Goal: Task Accomplishment & Management: Use online tool/utility

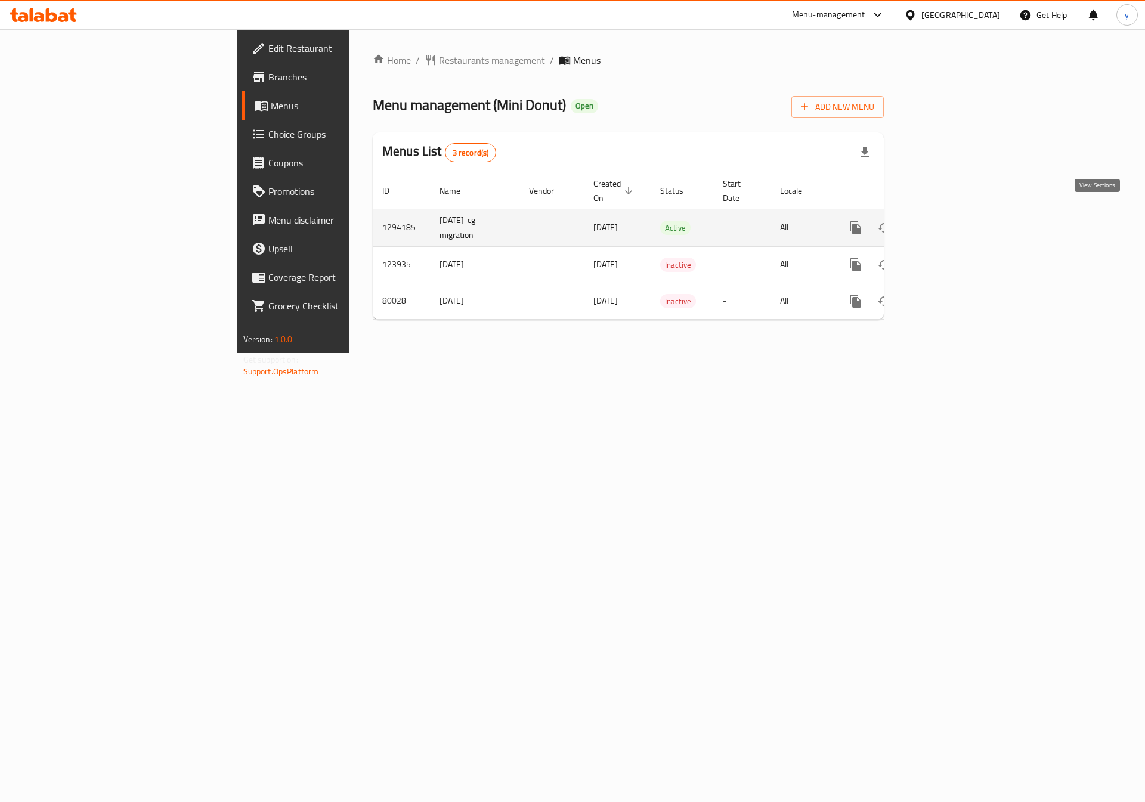
click at [949, 221] on icon "enhanced table" at bounding box center [942, 228] width 14 height 14
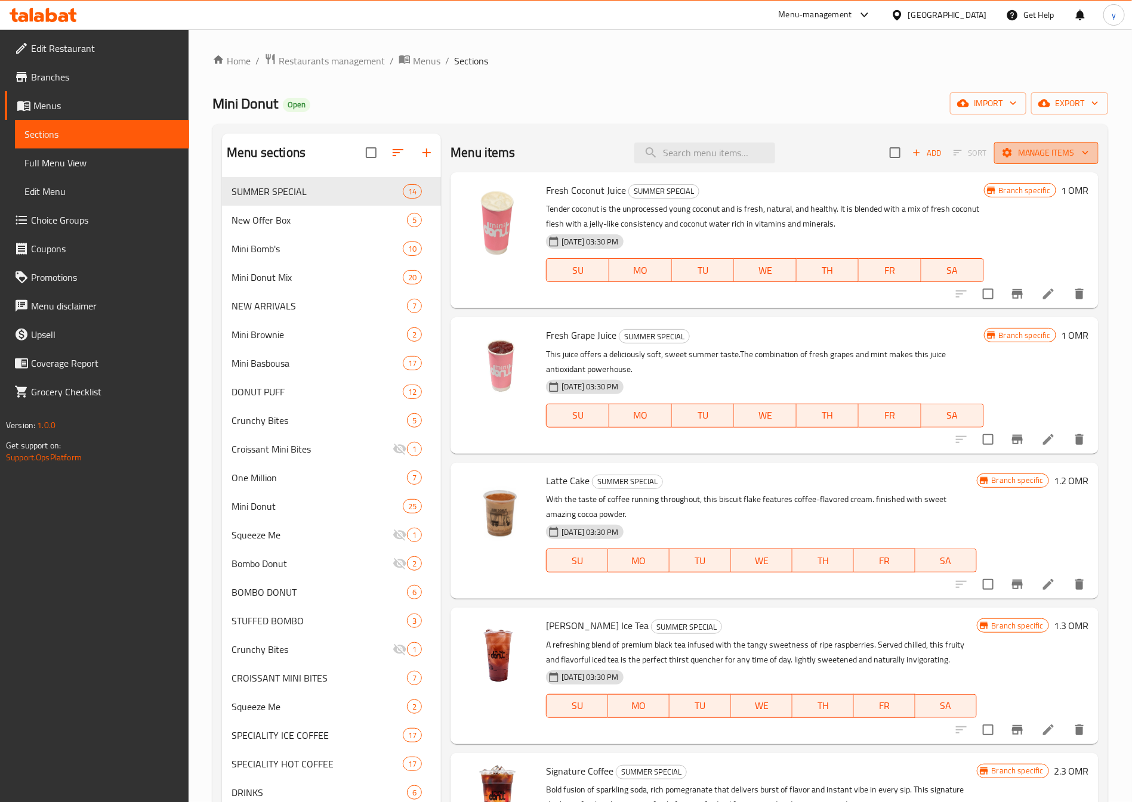
click at [1028, 157] on span "Manage items" at bounding box center [1045, 153] width 85 height 15
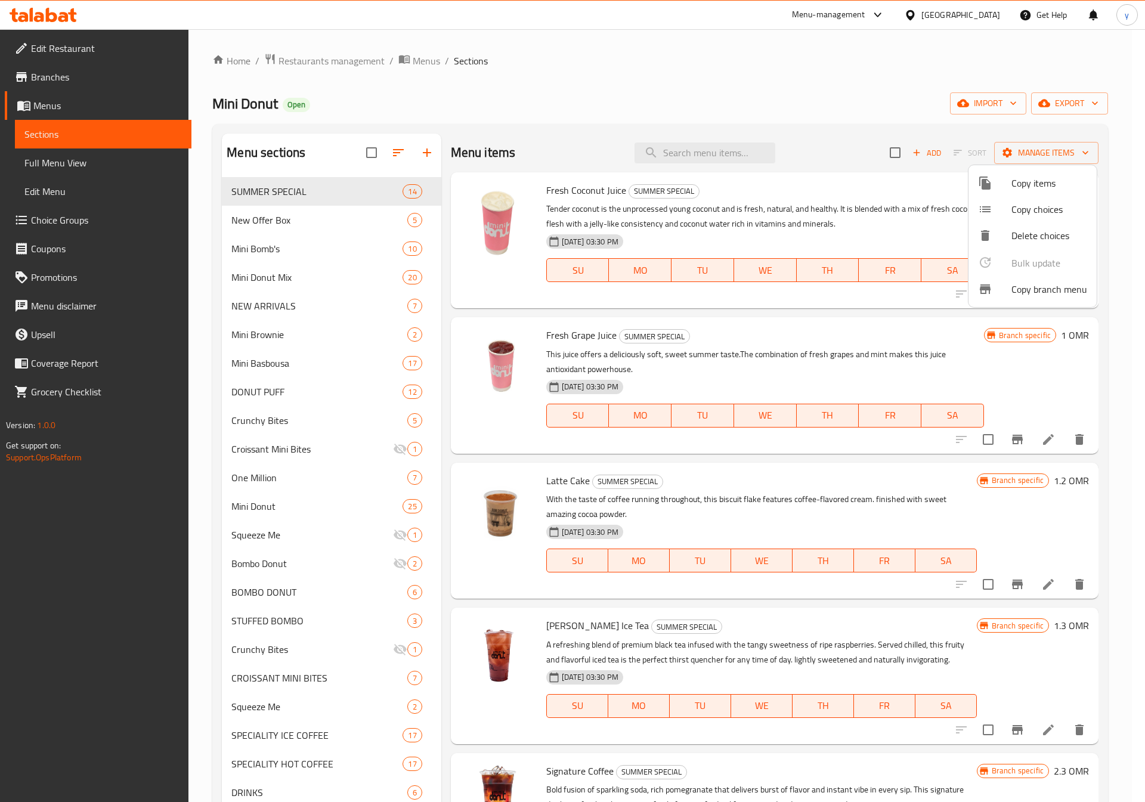
click at [1062, 286] on span "Copy branch menu" at bounding box center [1050, 289] width 76 height 14
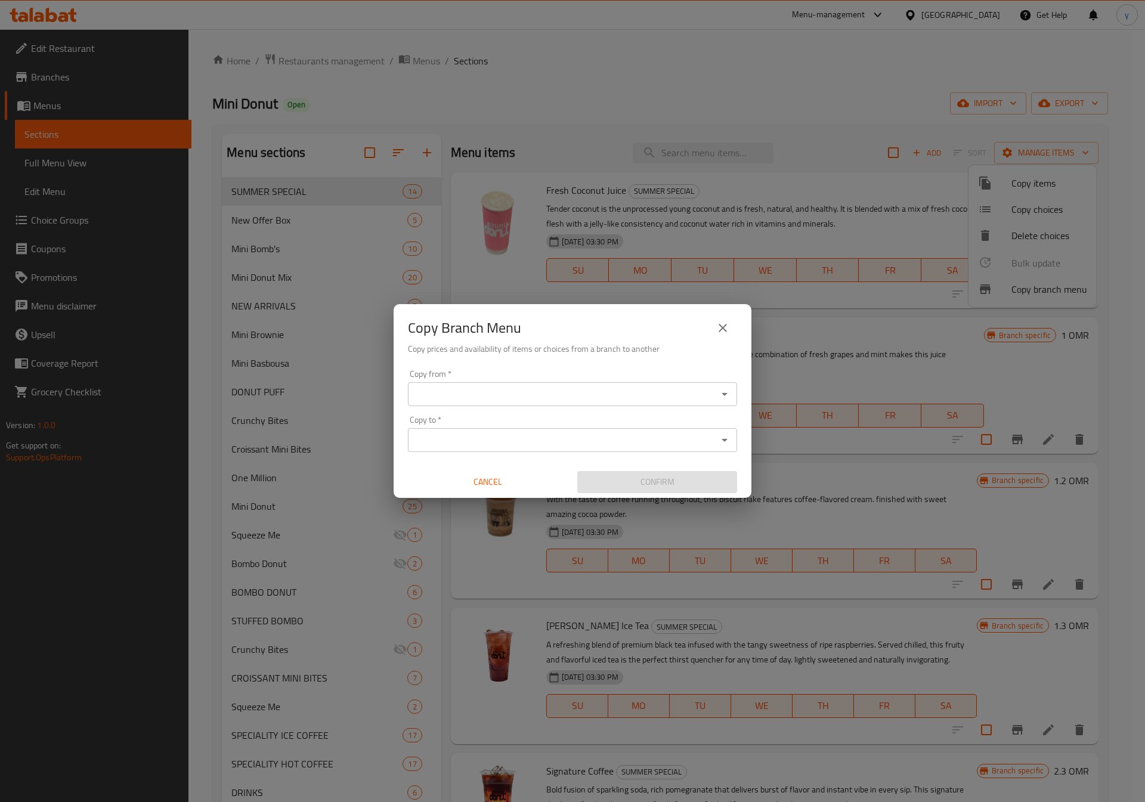
click at [597, 399] on input "Copy from   *" at bounding box center [563, 394] width 302 height 17
click at [514, 389] on input "Copy from   *" at bounding box center [563, 394] width 302 height 17
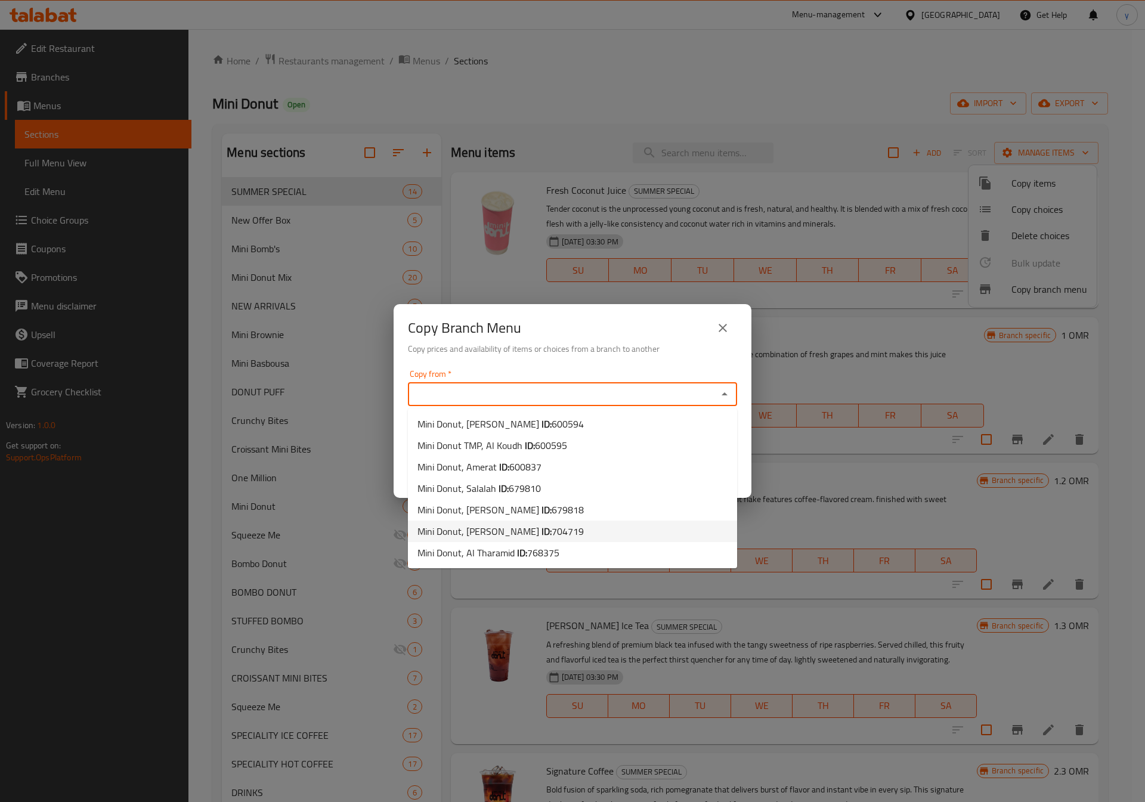
click at [542, 530] on b "ID:" at bounding box center [547, 532] width 10 height 18
type input "Mini Donut, [PERSON_NAME]"
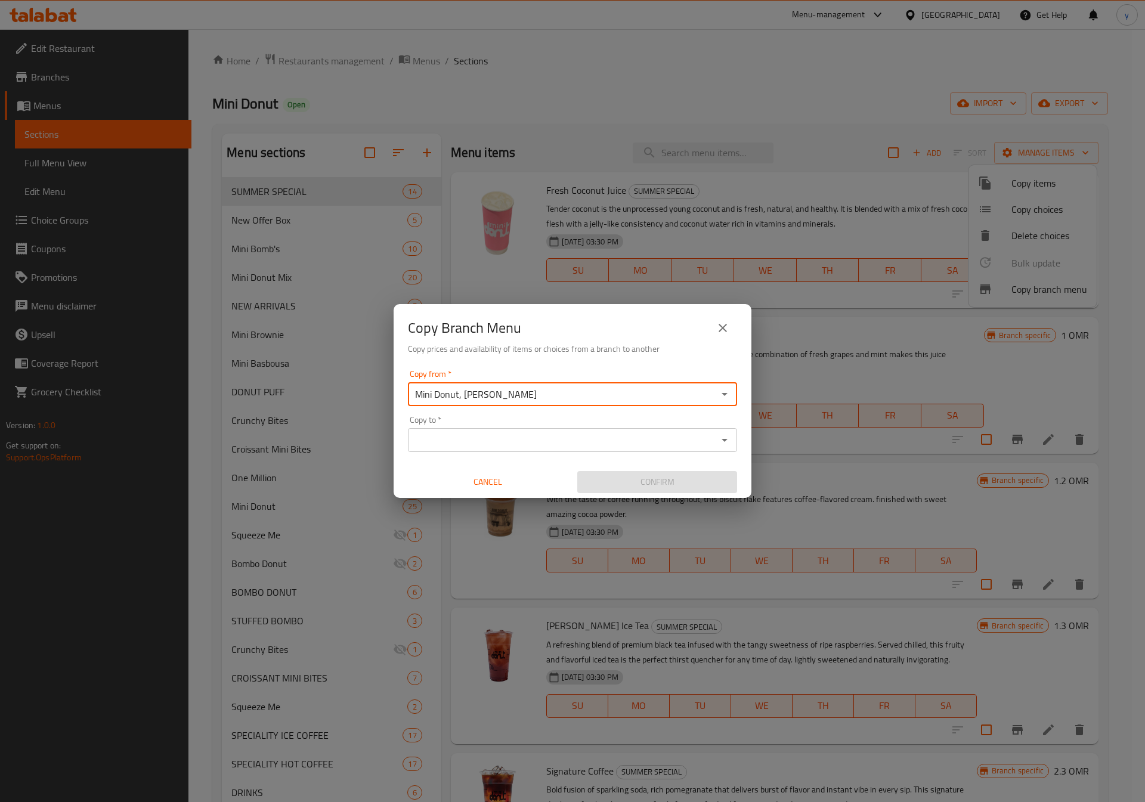
click at [721, 396] on icon "Open" at bounding box center [725, 394] width 14 height 14
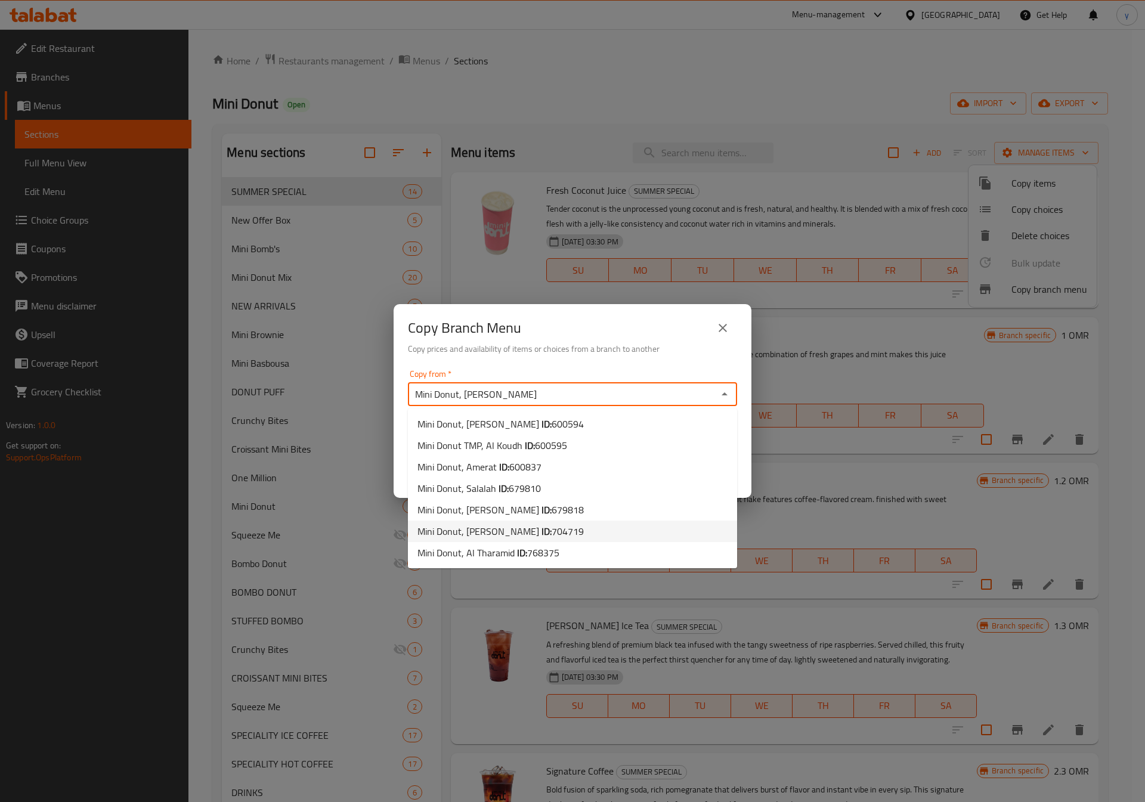
click at [721, 396] on icon "Close" at bounding box center [725, 394] width 14 height 14
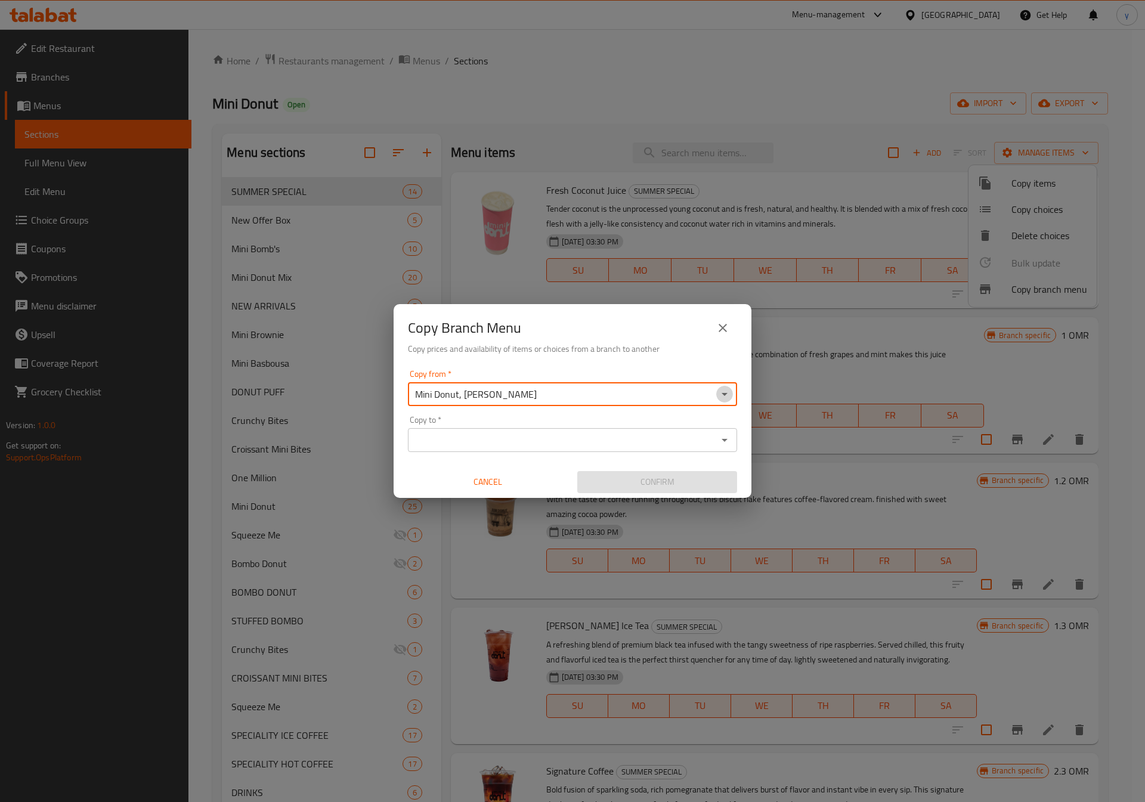
click at [721, 396] on icon "Open" at bounding box center [725, 394] width 14 height 14
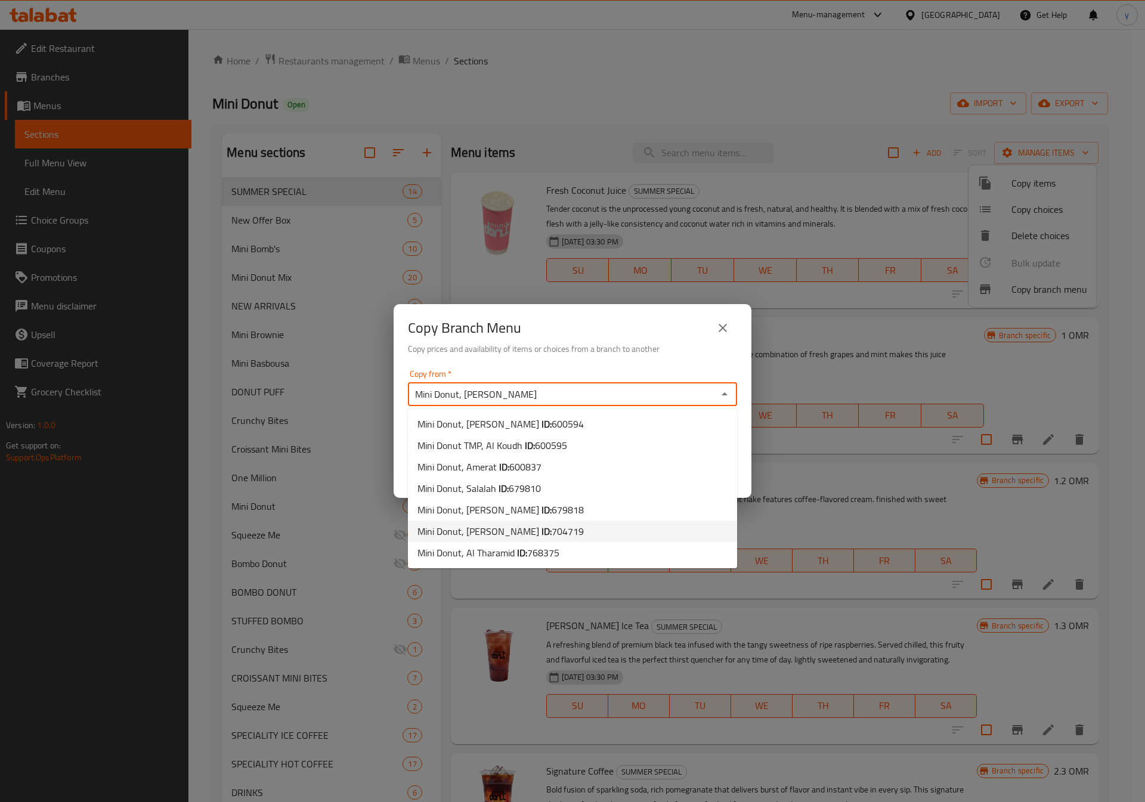
click at [564, 534] on li "Mini Donut, [PERSON_NAME] ID: 704719" at bounding box center [572, 531] width 329 height 21
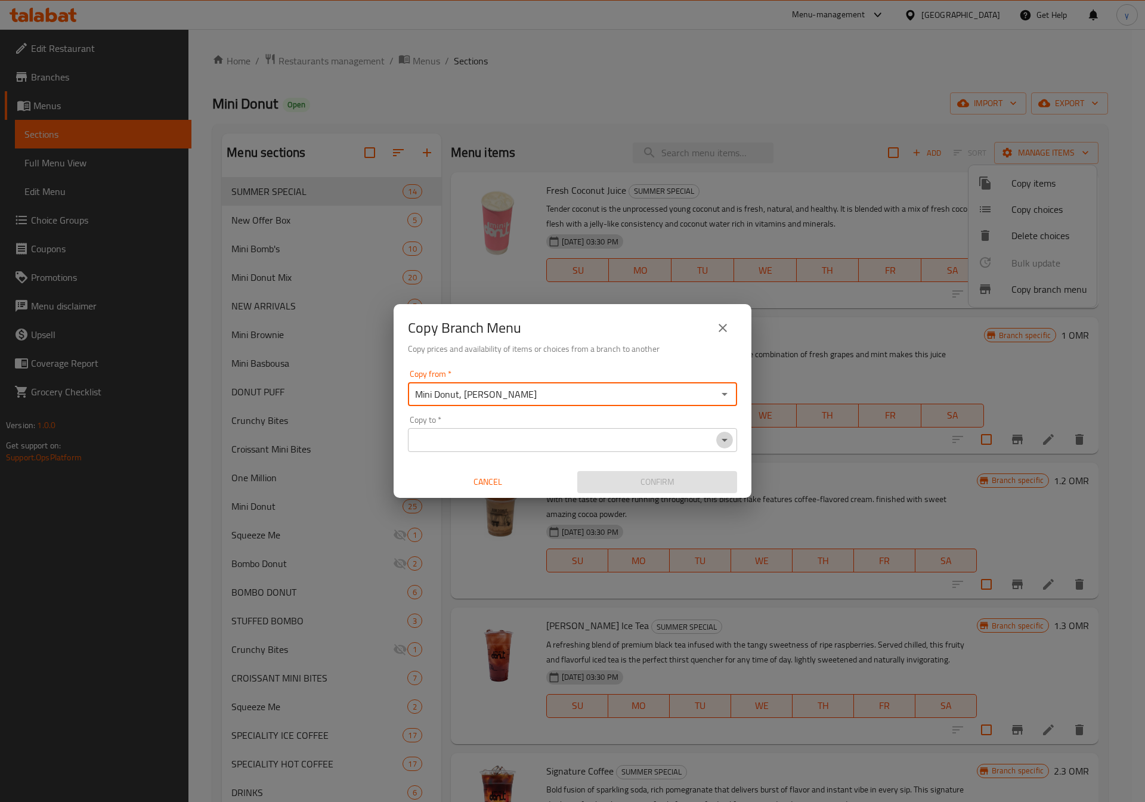
click at [722, 439] on icon "Open" at bounding box center [725, 440] width 6 height 3
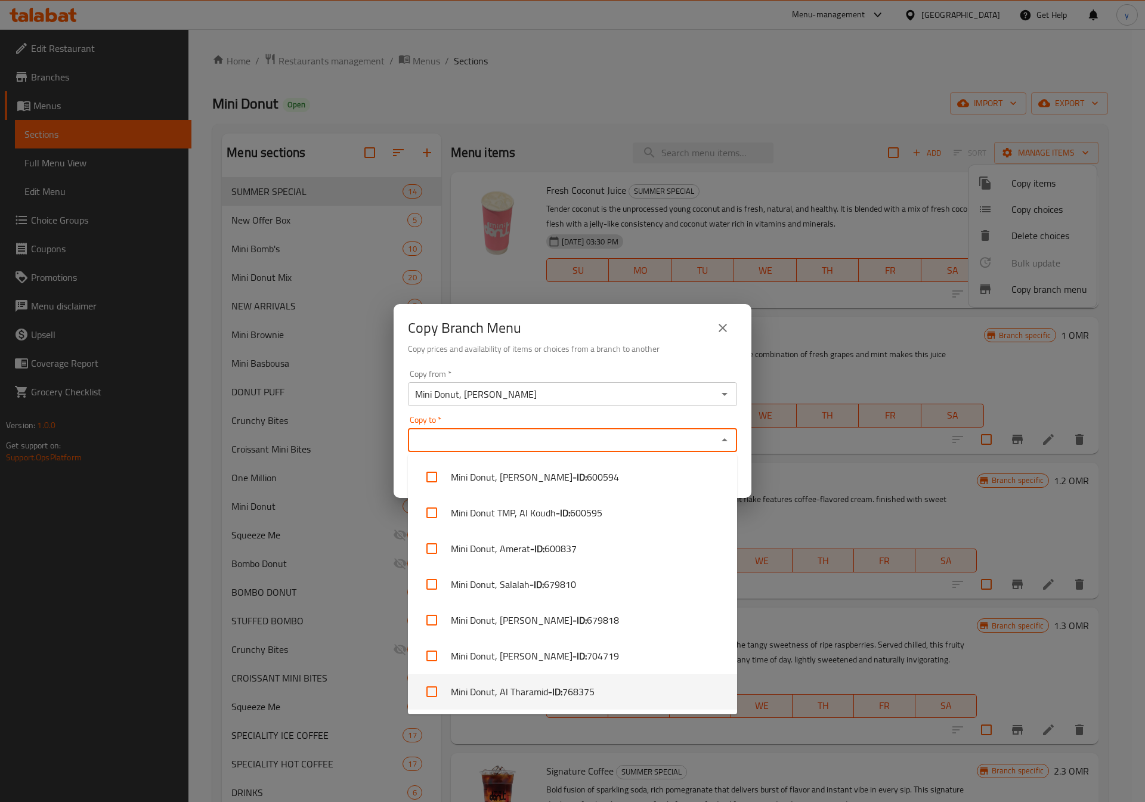
click at [576, 696] on span "768375" at bounding box center [578, 692] width 32 height 14
checkbox input "true"
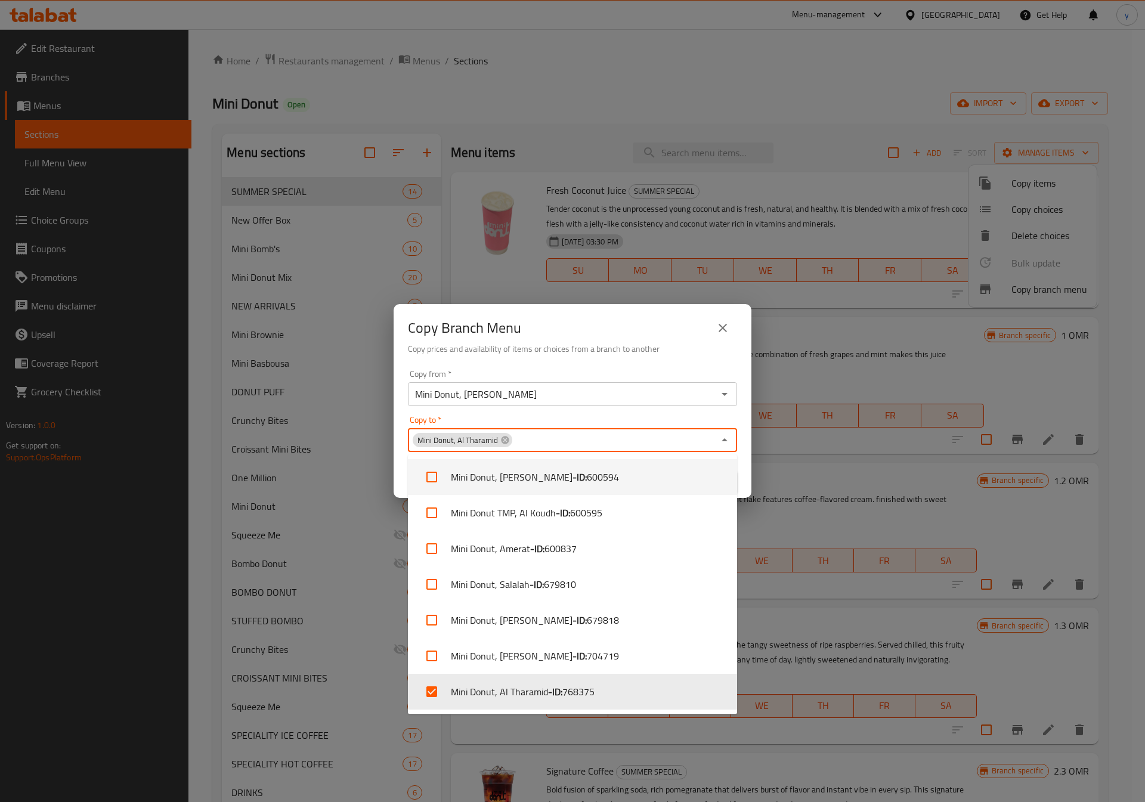
click at [718, 419] on div "Copy to   * Mini Donut, Al Tharamid Copy to *" at bounding box center [572, 434] width 329 height 36
click at [735, 417] on div "Copy to   * Mini Donut, Al Tharamid Copy to *" at bounding box center [572, 434] width 329 height 36
click at [741, 408] on div "Copy from   * Mini Donut, Al Koudh Copy from * Copy to   * Mini Donut, Al Thara…" at bounding box center [573, 431] width 358 height 133
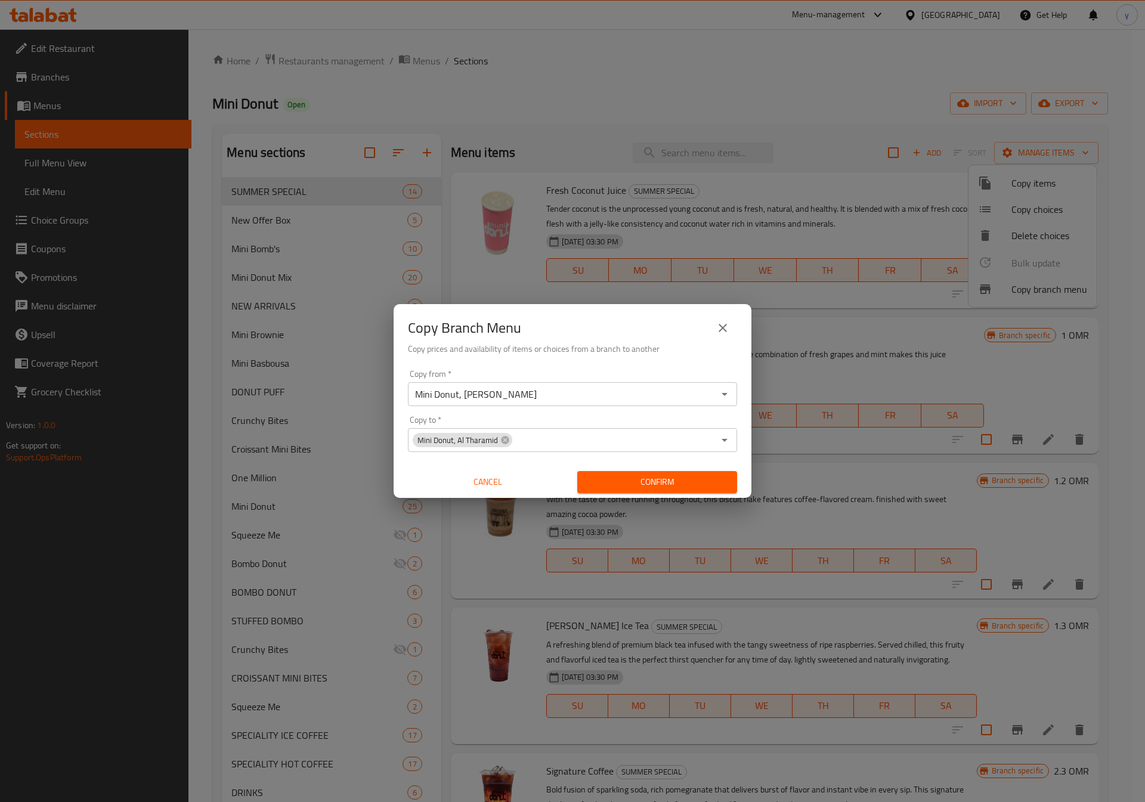
click at [680, 475] on span "Confirm" at bounding box center [657, 482] width 141 height 15
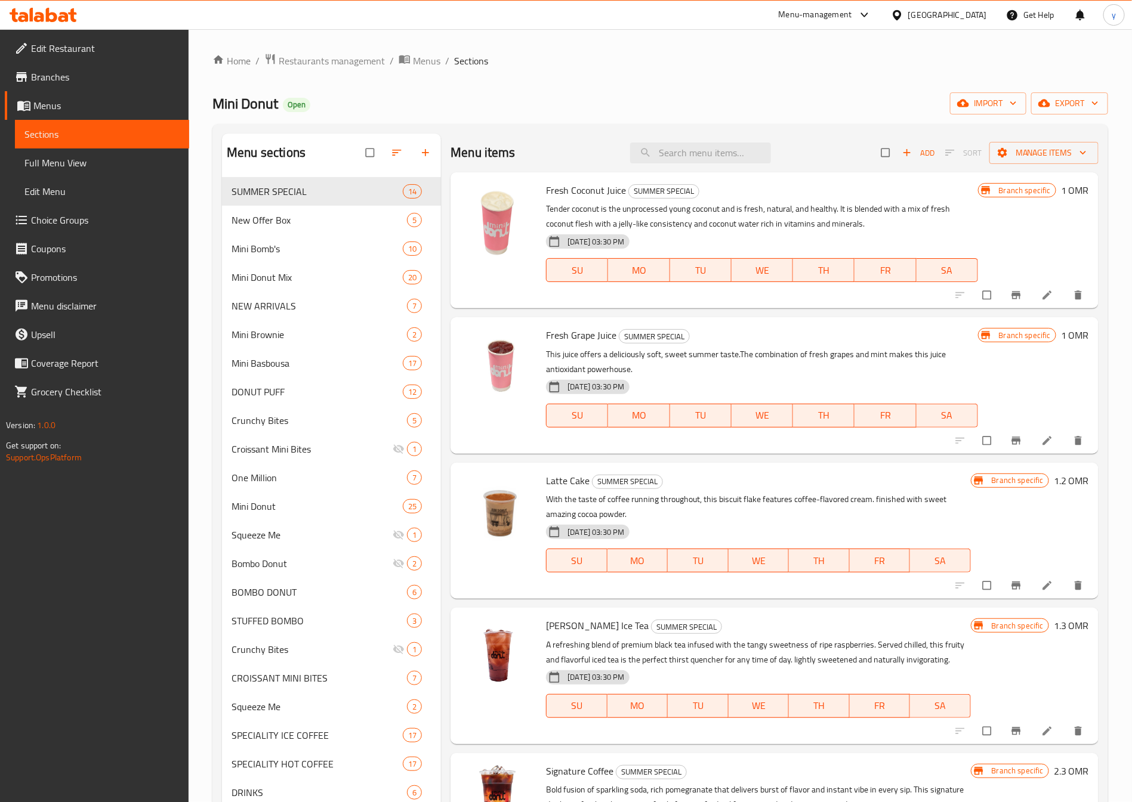
click at [52, 79] on span "Branches" at bounding box center [105, 77] width 149 height 14
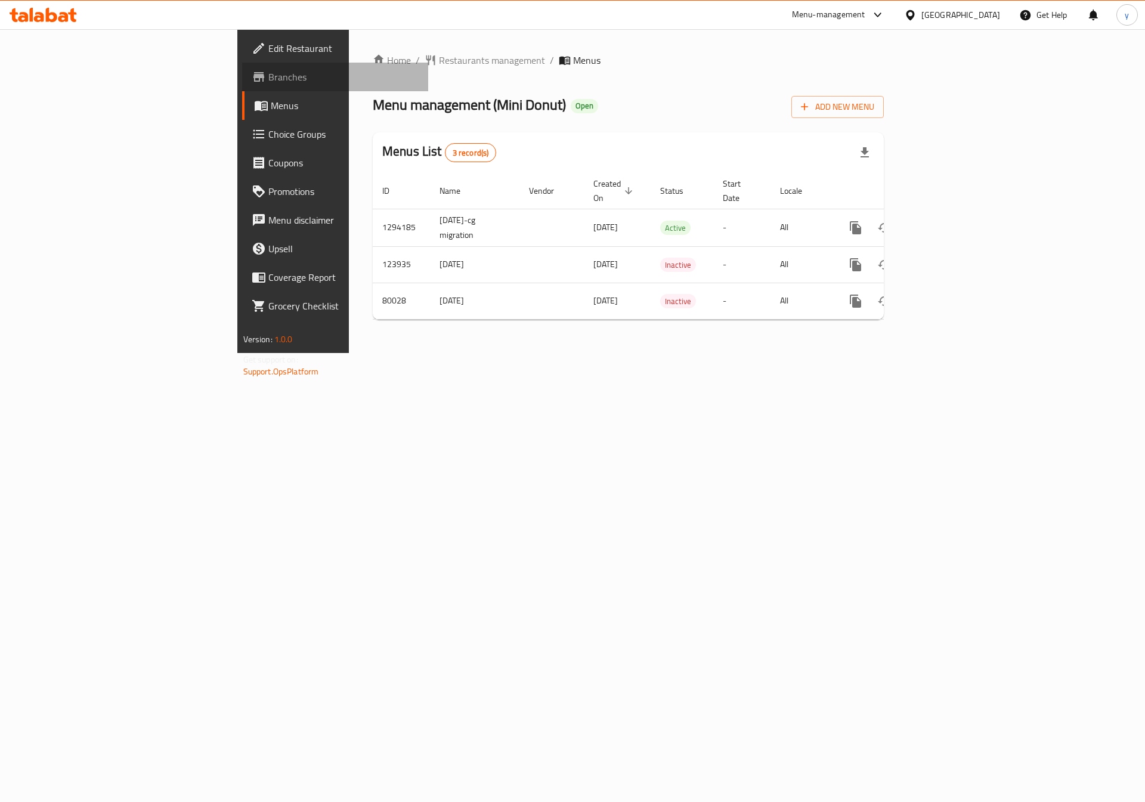
click at [242, 86] on link "Branches" at bounding box center [335, 77] width 187 height 29
